Goal: Transaction & Acquisition: Purchase product/service

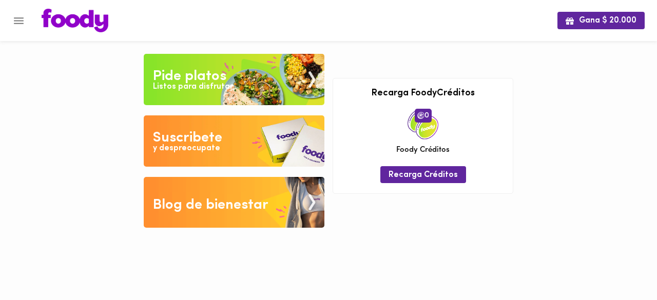
click at [222, 91] on div "Listos para disfrutar" at bounding box center [193, 87] width 80 height 12
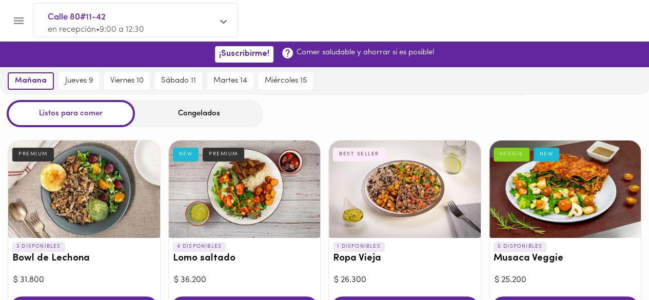
click at [218, 16] on div "Calle 80#11-42 en recepción • 9:00 a 12:30" at bounding box center [135, 23] width 204 height 39
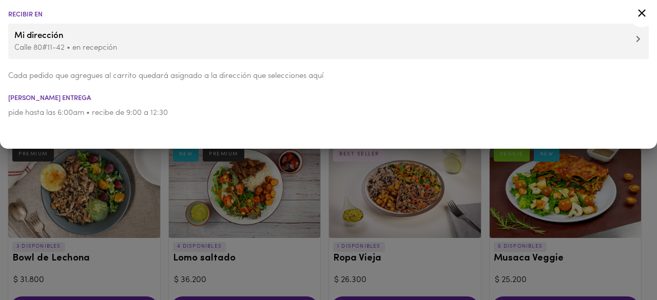
click at [644, 14] on icon at bounding box center [642, 13] width 8 height 8
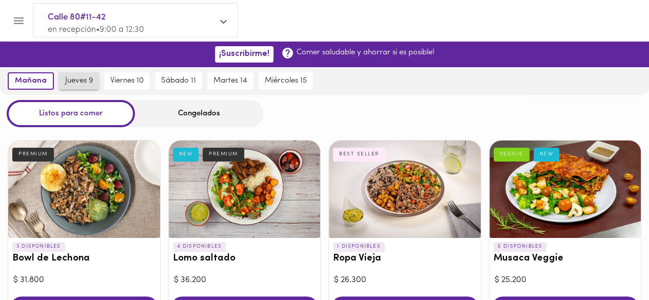
click at [82, 86] on span "jueves 9" at bounding box center [79, 80] width 28 height 9
click at [27, 82] on span "mañana" at bounding box center [28, 80] width 29 height 9
click at [205, 112] on div "Congelados" at bounding box center [199, 113] width 128 height 27
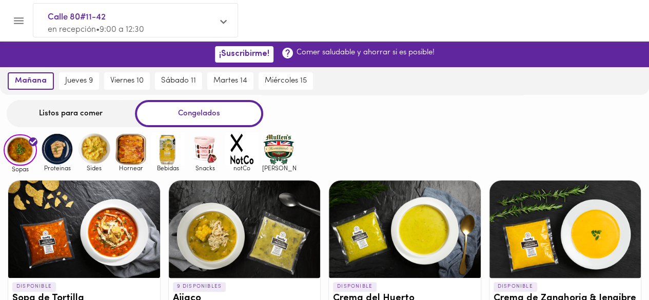
click at [84, 111] on div "Listos para comer" at bounding box center [71, 113] width 128 height 27
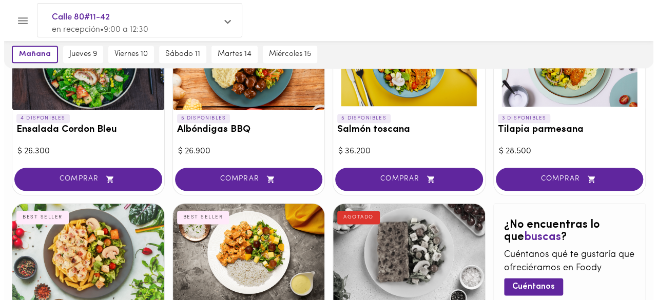
scroll to position [616, 0]
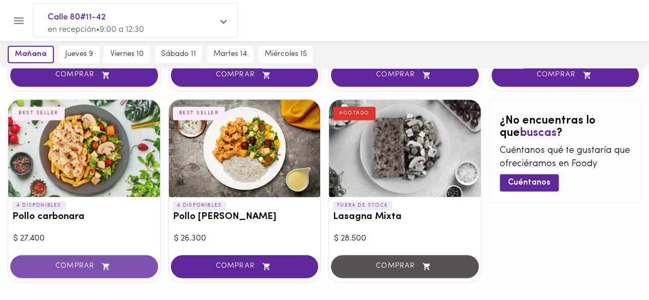
click at [96, 263] on span "COMPRAR" at bounding box center [84, 266] width 122 height 9
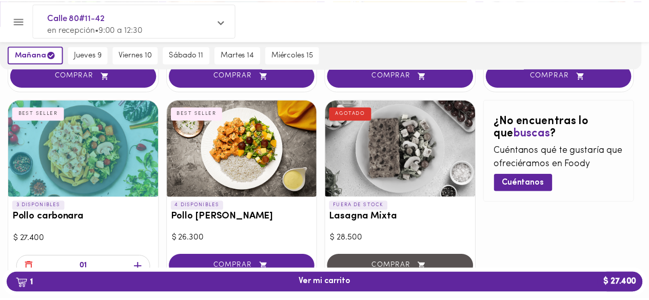
scroll to position [616, 0]
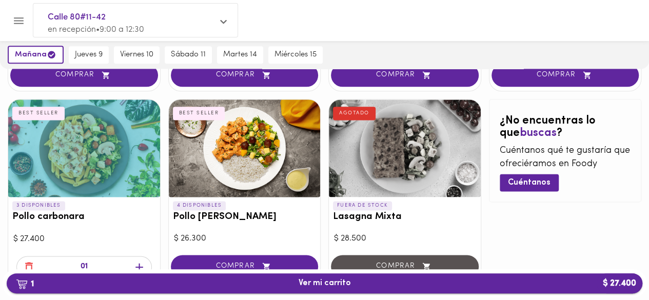
click at [275, 283] on span "1 Ver mi carrito $ 27.400" at bounding box center [325, 284] width 620 height 10
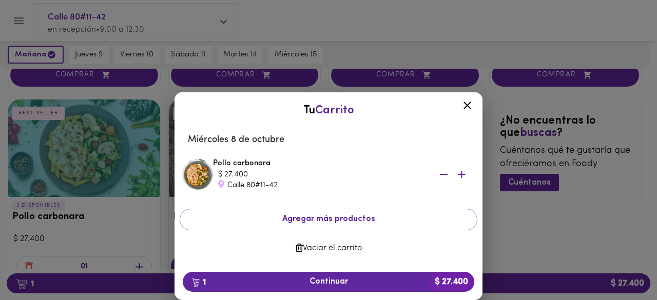
click at [472, 103] on icon at bounding box center [467, 105] width 13 height 13
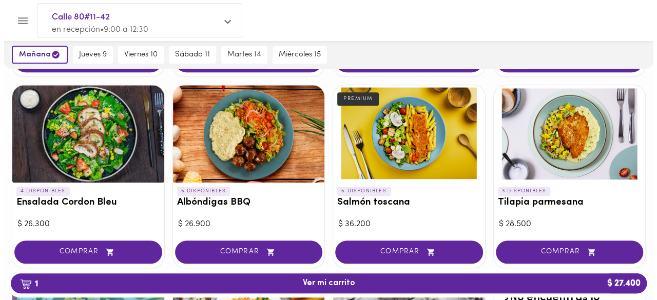
scroll to position [103, 0]
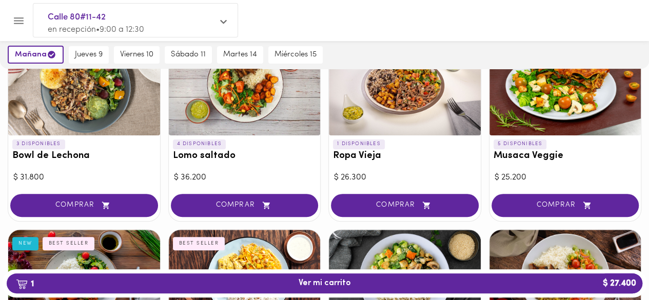
click at [26, 16] on button "Menu" at bounding box center [18, 20] width 25 height 25
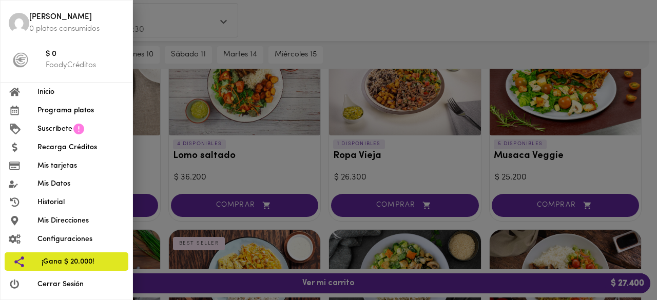
click at [73, 113] on span "Programa platos" at bounding box center [80, 110] width 87 height 11
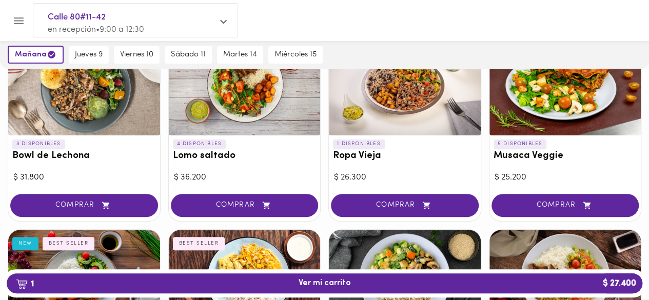
click at [20, 25] on icon "Menu" at bounding box center [18, 20] width 13 height 13
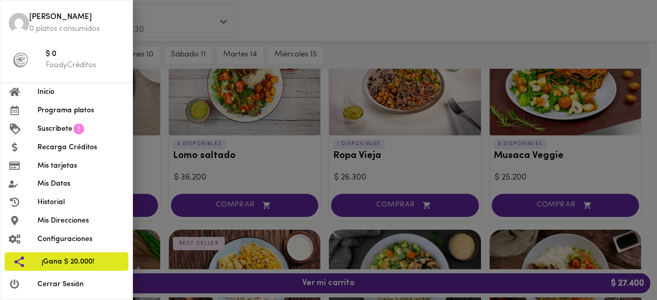
click at [55, 127] on span "Suscríbete" at bounding box center [54, 129] width 35 height 11
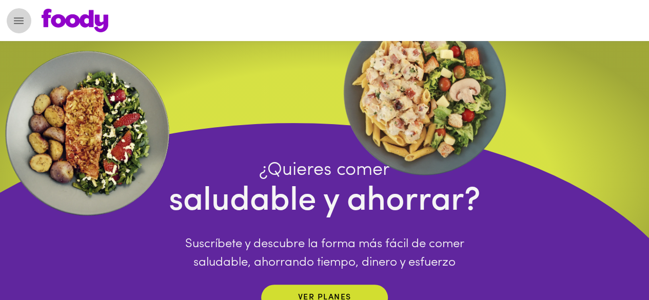
click at [16, 21] on icon "Menu" at bounding box center [19, 20] width 10 height 7
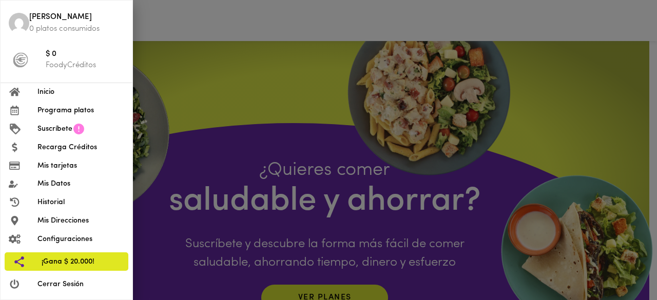
click at [71, 164] on span "Mis tarjetas" at bounding box center [80, 166] width 87 height 11
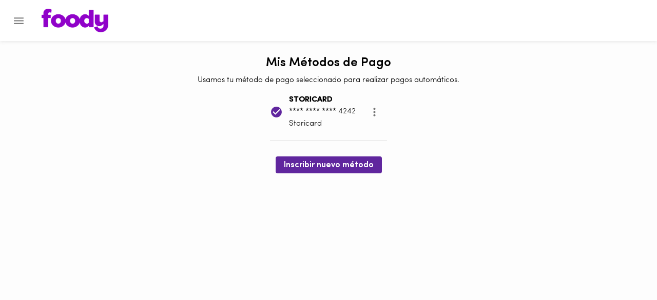
click at [20, 20] on icon "Menu" at bounding box center [19, 20] width 10 height 7
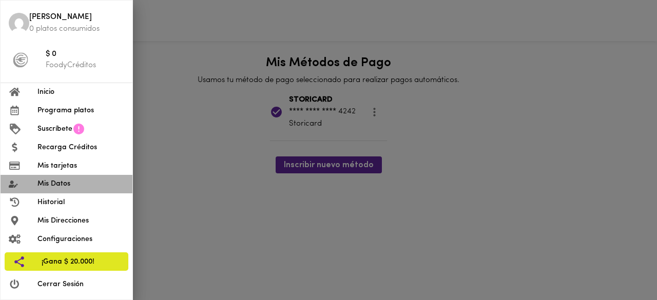
click at [61, 181] on span "Mis Datos" at bounding box center [80, 184] width 87 height 11
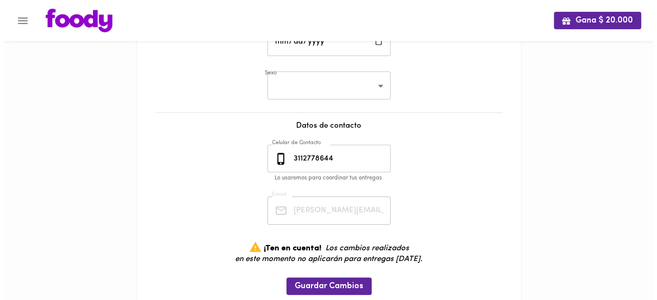
scroll to position [280, 0]
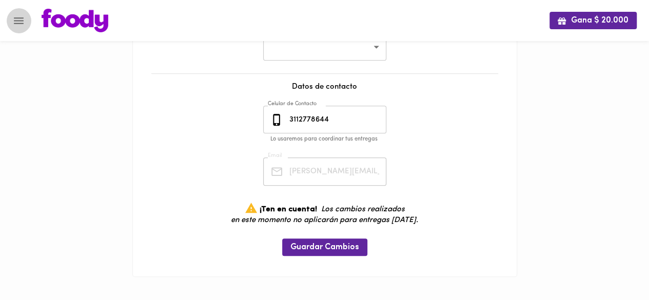
click at [22, 15] on icon "Menu" at bounding box center [18, 20] width 13 height 13
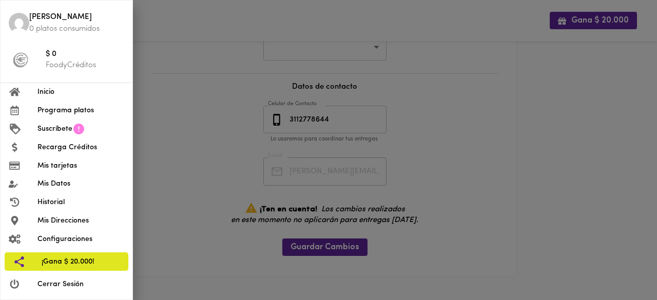
click at [64, 112] on span "Programa platos" at bounding box center [80, 110] width 87 height 11
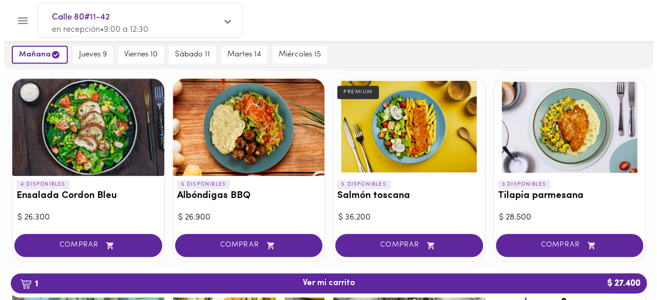
scroll to position [462, 0]
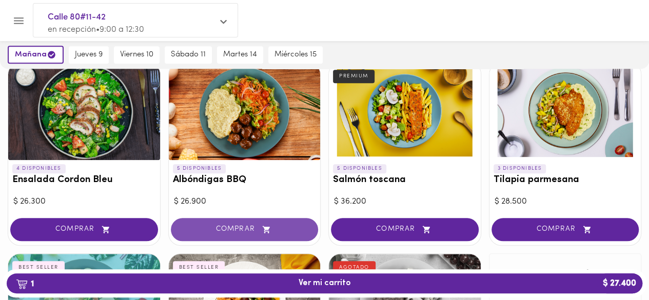
click at [241, 225] on span "COMPRAR" at bounding box center [245, 229] width 122 height 9
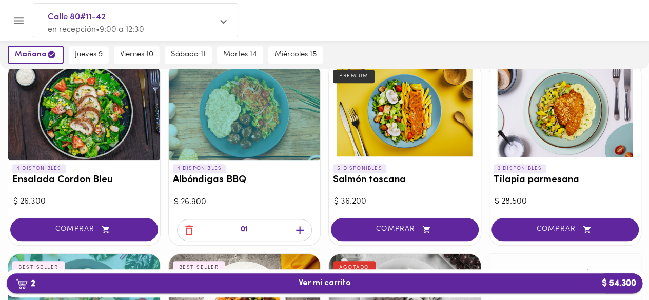
click at [166, 278] on button "2 Ver mi carrito $ 54.300" at bounding box center [325, 284] width 636 height 20
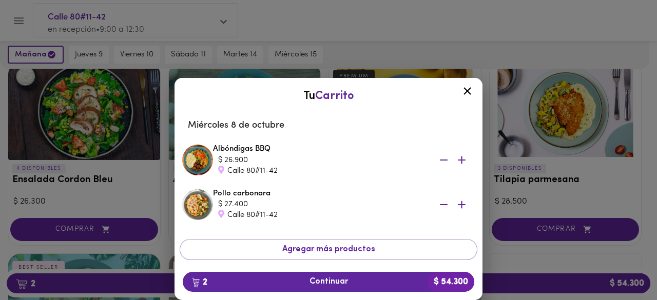
click at [437, 158] on icon "button" at bounding box center [443, 160] width 13 height 13
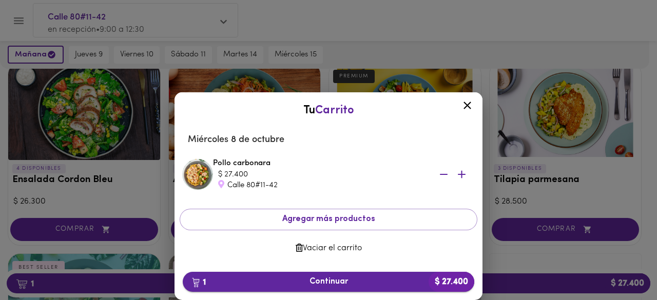
click at [303, 285] on span "1 Continuar $ 27.400" at bounding box center [328, 282] width 275 height 10
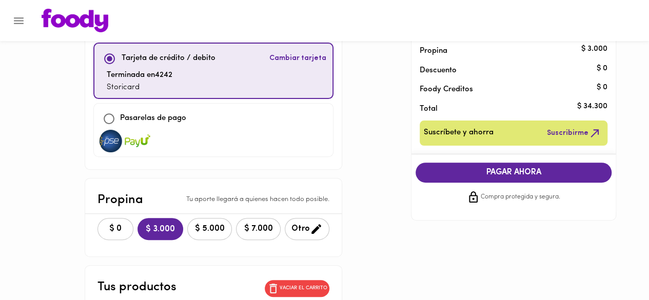
scroll to position [112, 0]
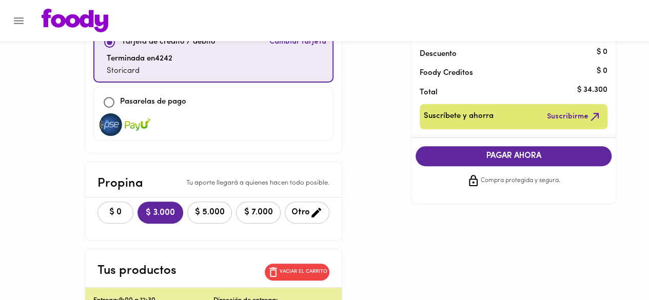
click at [115, 208] on span "$ 0" at bounding box center [115, 213] width 23 height 10
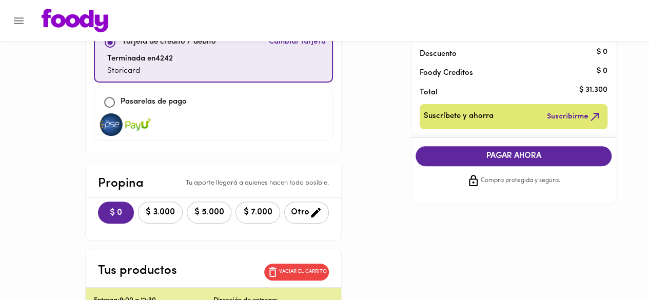
click at [459, 157] on span "PAGAR AHORA" at bounding box center [514, 156] width 176 height 10
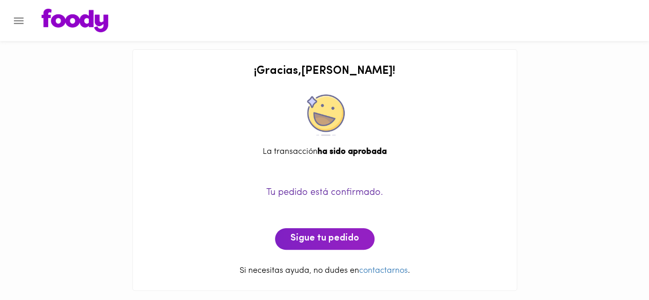
scroll to position [2, 0]
click at [364, 241] on button "Sigue tu pedido" at bounding box center [325, 239] width 100 height 22
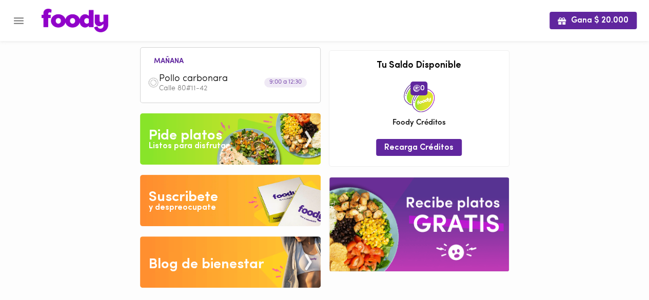
scroll to position [11, 0]
